Goal: Book appointment/travel/reservation

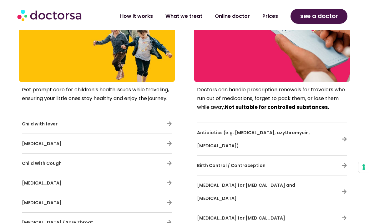
scroll to position [1635, 0]
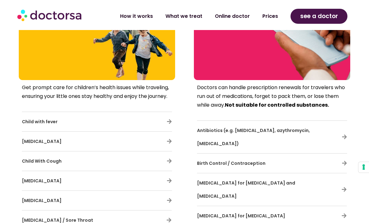
click at [341, 187] on icon at bounding box center [343, 189] width 5 height 5
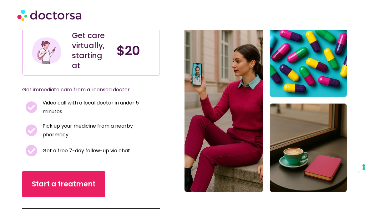
scroll to position [52, 0]
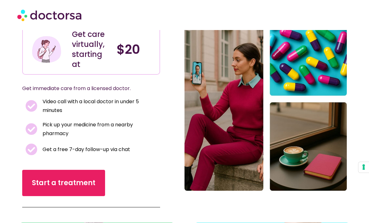
click at [53, 180] on span "Start a treatment" at bounding box center [63, 183] width 63 height 10
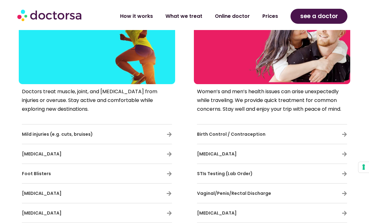
scroll to position [1147, 0]
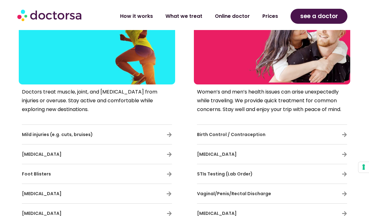
click at [268, 14] on link "Prices" at bounding box center [270, 16] width 28 height 14
click at [269, 12] on link "Prices" at bounding box center [270, 16] width 28 height 14
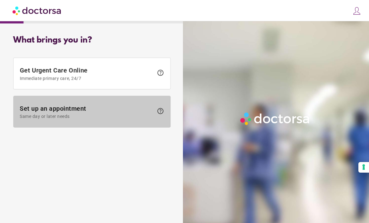
click at [52, 107] on span "Set up an appointment Same day or later needs" at bounding box center [87, 112] width 134 height 14
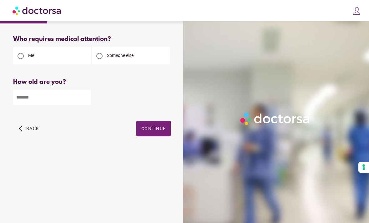
click at [21, 99] on input "number" at bounding box center [52, 97] width 78 height 15
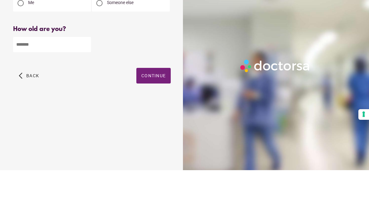
type input "**"
click at [159, 126] on span "Continue" at bounding box center [153, 128] width 24 height 5
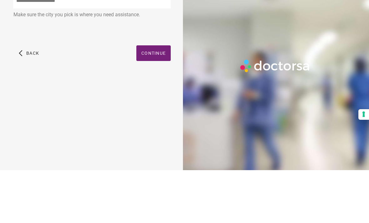
scroll to position [20, 0]
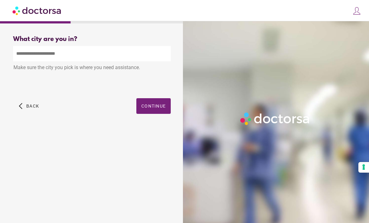
click at [23, 46] on input "text" at bounding box center [91, 53] width 157 height 15
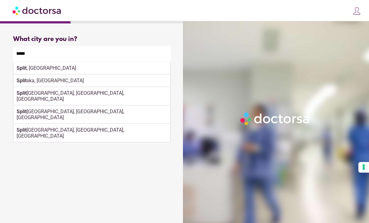
click at [25, 65] on strong "Split" at bounding box center [22, 68] width 10 height 6
type input "**********"
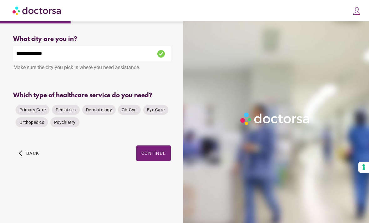
click at [38, 107] on span "Primary Care" at bounding box center [32, 109] width 26 height 5
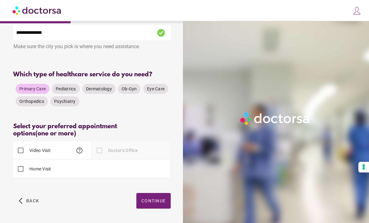
scroll to position [24, 0]
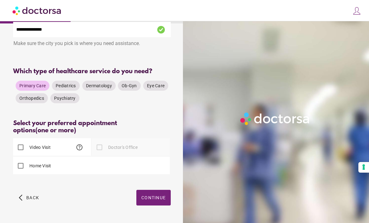
click at [152, 199] on span "Continue" at bounding box center [153, 197] width 24 height 5
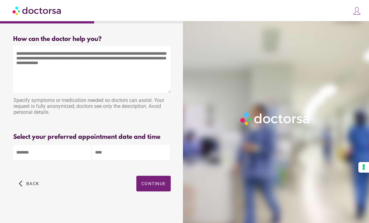
click at [26, 53] on textarea at bounding box center [91, 69] width 157 height 47
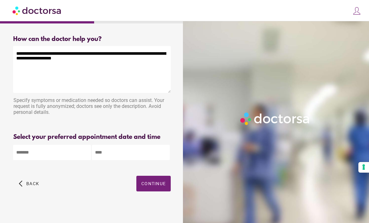
type textarea "**********"
click at [37, 155] on body "**********" at bounding box center [184, 113] width 369 height 226
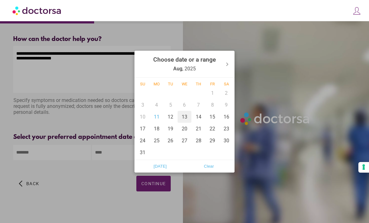
click at [184, 122] on div "13" at bounding box center [184, 117] width 14 height 12
type input "******"
click at [107, 156] on div at bounding box center [184, 111] width 369 height 223
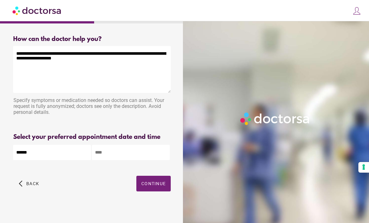
click at [118, 152] on input "text" at bounding box center [131, 152] width 78 height 15
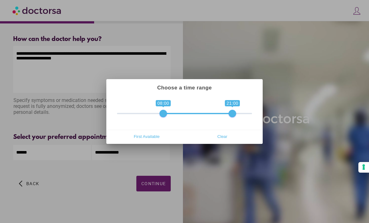
type input "**********"
click at [152, 187] on div at bounding box center [184, 111] width 369 height 223
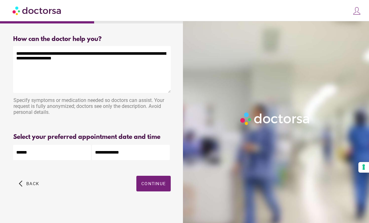
click at [154, 186] on span "Continue" at bounding box center [153, 183] width 24 height 5
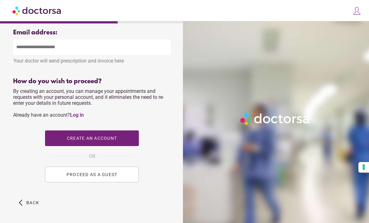
scroll to position [242, 0]
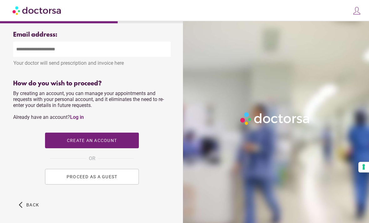
click at [81, 178] on span "PROCEED AS A GUEST" at bounding box center [92, 176] width 51 height 5
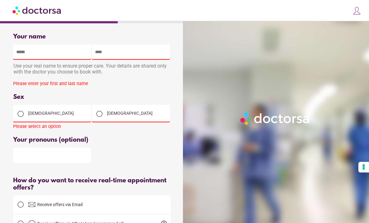
scroll to position [0, 0]
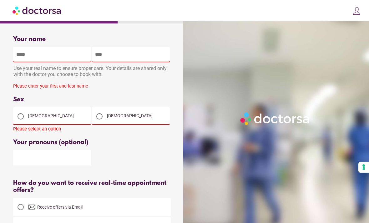
click at [36, 54] on input "text" at bounding box center [52, 54] width 78 height 15
type input "******"
click at [106, 55] on input "text" at bounding box center [131, 54] width 78 height 15
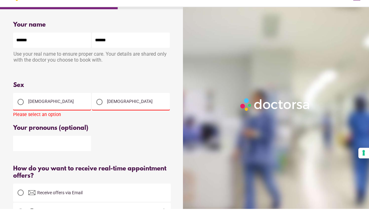
type input "******"
click at [22, 113] on div at bounding box center [20, 116] width 6 height 6
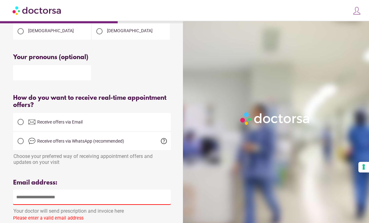
scroll to position [86, 0]
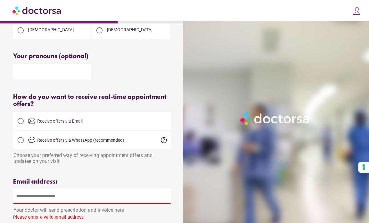
click at [23, 124] on div at bounding box center [20, 121] width 6 height 6
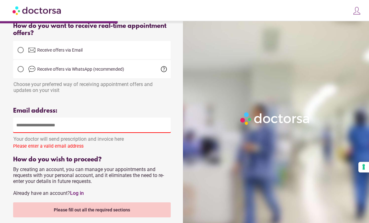
scroll to position [157, 0]
click at [26, 131] on input "email" at bounding box center [91, 124] width 157 height 15
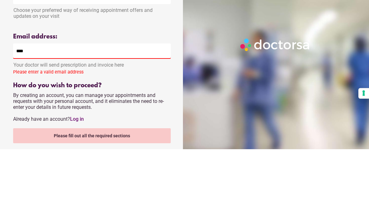
type input "**********"
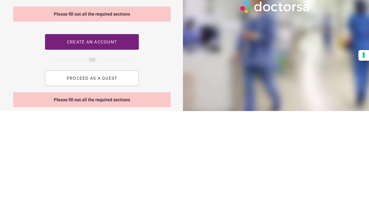
scroll to position [241, 0]
click at [91, 187] on span "PROCEED AS A GUEST" at bounding box center [92, 189] width 51 height 5
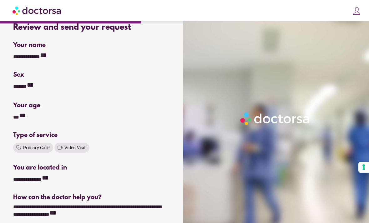
scroll to position [0, 0]
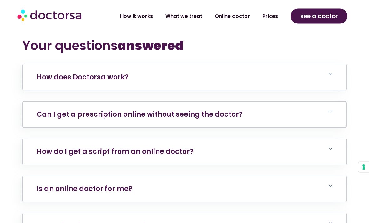
scroll to position [2172, 0]
click at [329, 110] on icon at bounding box center [330, 111] width 4 height 4
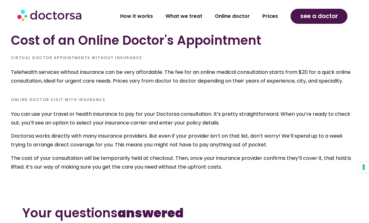
scroll to position [2004, 0]
